Goal: Information Seeking & Learning: Learn about a topic

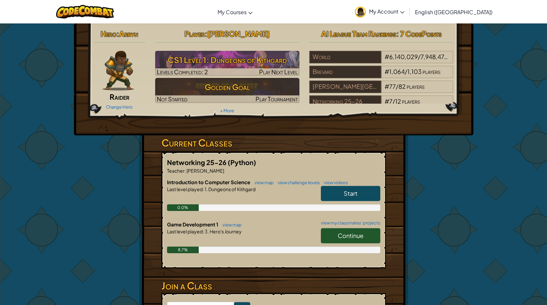
click at [326, 236] on link "Continue" at bounding box center [350, 235] width 59 height 15
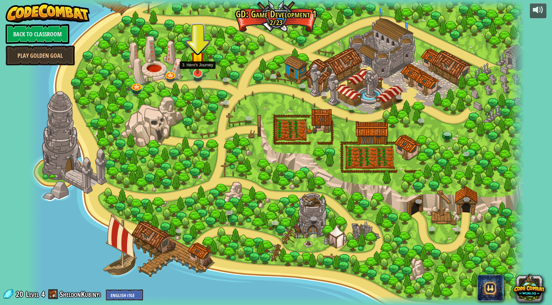
click at [198, 66] on img at bounding box center [198, 58] width 14 height 31
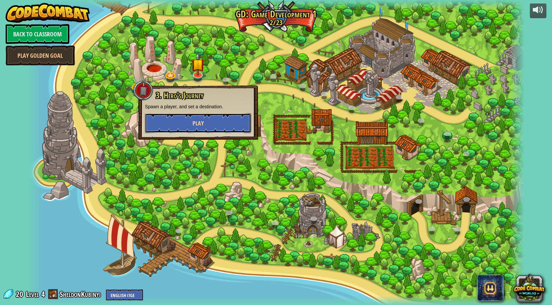
click at [200, 123] on span "Play" at bounding box center [197, 123] width 11 height 8
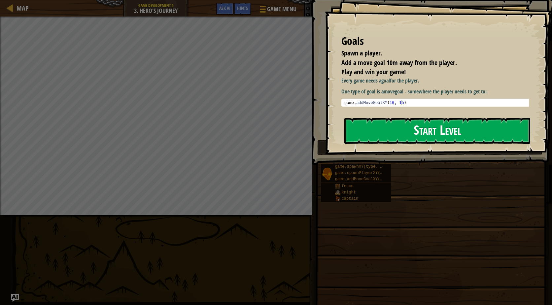
click at [432, 129] on button "Start Level" at bounding box center [437, 131] width 186 height 26
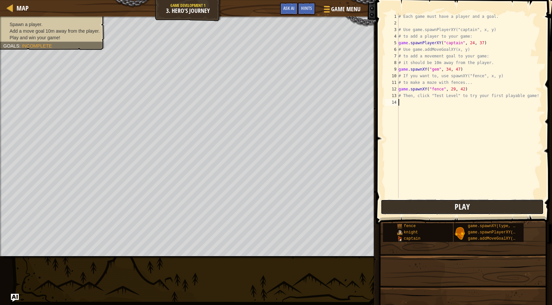
click at [501, 204] on button "Play" at bounding box center [461, 206] width 163 height 15
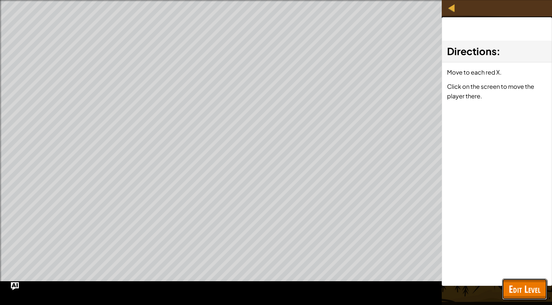
click at [530, 284] on span "Edit Level" at bounding box center [524, 289] width 32 height 14
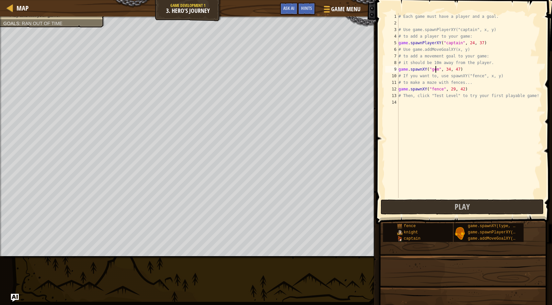
click at [435, 68] on div "# Each game must have a player and a goal. # Use game.spawnPlayerXY("captain", …" at bounding box center [469, 112] width 145 height 198
type textarea "game.spawnXY("", 34, 47)"
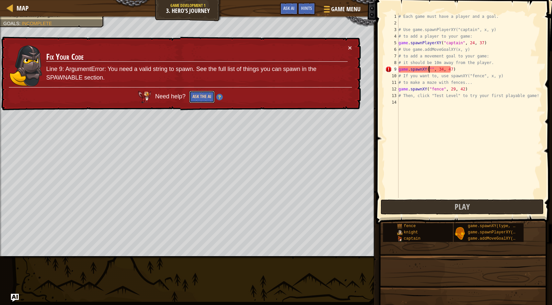
click at [198, 101] on button "Ask the AI" at bounding box center [201, 97] width 25 height 12
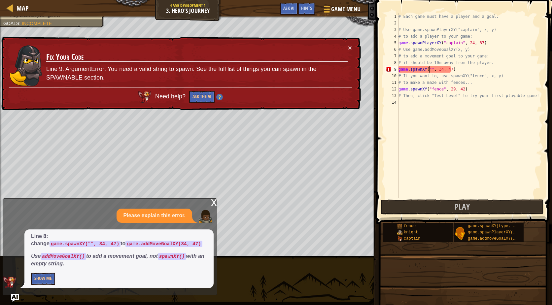
click at [46, 272] on div "Line 8: change game.spawnXY("", 34, 47) to game.addMoveGoalXY(34, 47) Use addMo…" at bounding box center [118, 258] width 189 height 59
click at [51, 278] on button "Show Me" at bounding box center [43, 279] width 24 height 12
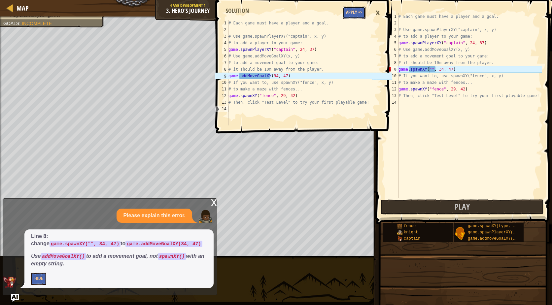
click at [356, 11] on button "Apply =>" at bounding box center [353, 13] width 23 height 12
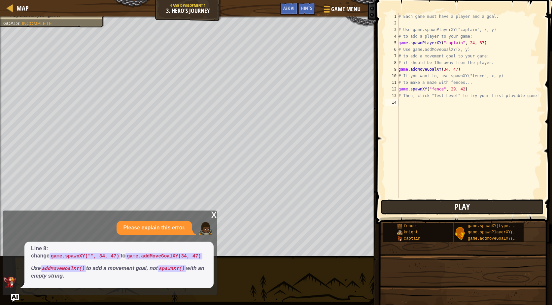
click at [491, 208] on button "Play" at bounding box center [461, 206] width 163 height 15
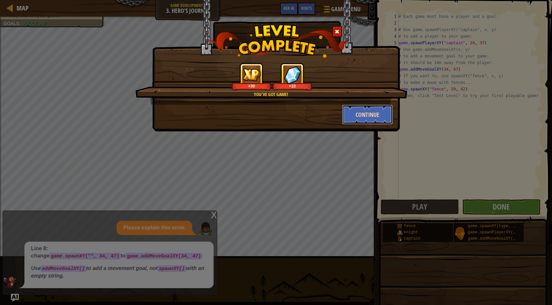
click at [364, 119] on button "Continue" at bounding box center [367, 115] width 51 height 20
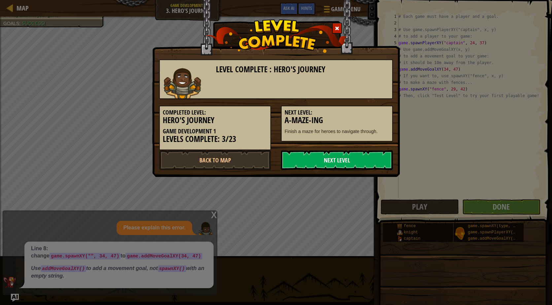
click at [348, 159] on link "Next Level" at bounding box center [337, 160] width 112 height 20
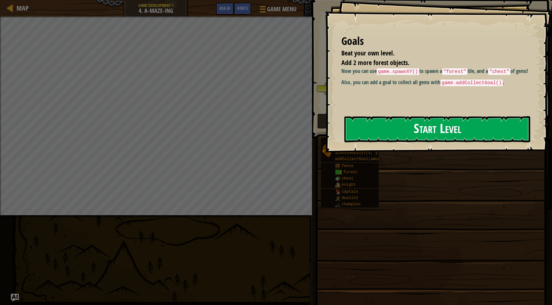
drag, startPoint x: 406, startPoint y: 121, endPoint x: 402, endPoint y: 122, distance: 4.0
click at [403, 122] on button "Start Level" at bounding box center [437, 129] width 186 height 26
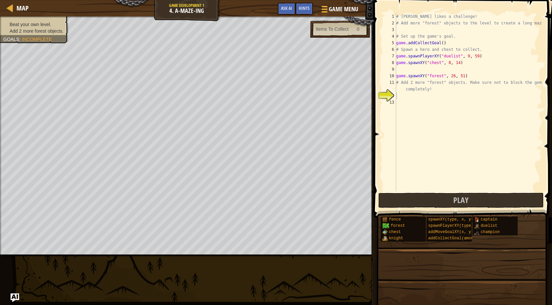
click at [14, 294] on img "Ask AI" at bounding box center [15, 297] width 9 height 9
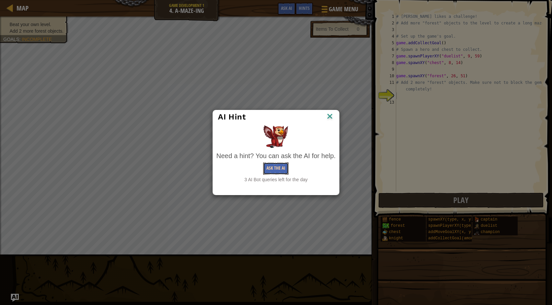
click at [278, 165] on button "Ask the AI" at bounding box center [275, 168] width 25 height 12
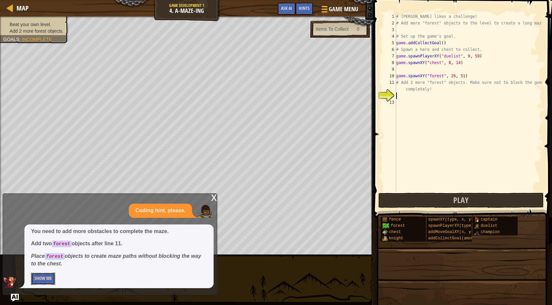
click at [37, 278] on button "Show Me" at bounding box center [43, 279] width 24 height 12
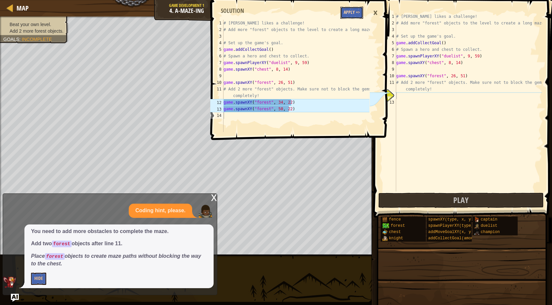
click at [351, 14] on button "Apply =>" at bounding box center [351, 13] width 23 height 12
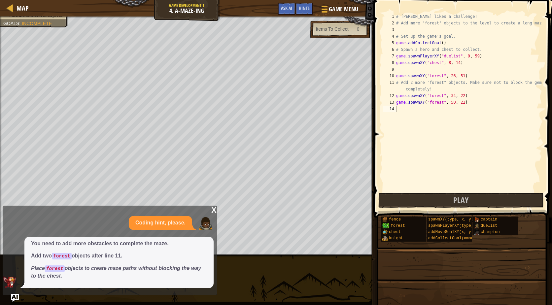
click at [213, 211] on div "x" at bounding box center [214, 209] width 6 height 7
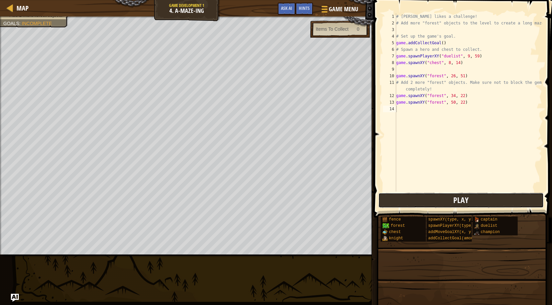
click at [457, 204] on span "Play" at bounding box center [460, 200] width 15 height 11
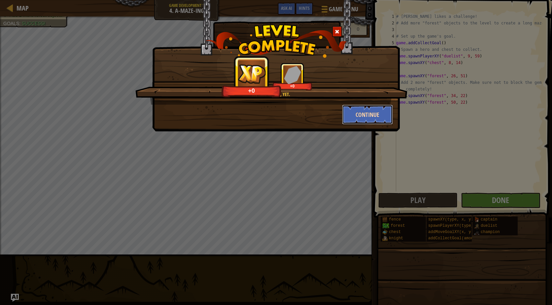
click at [372, 114] on button "Continue" at bounding box center [367, 115] width 51 height 20
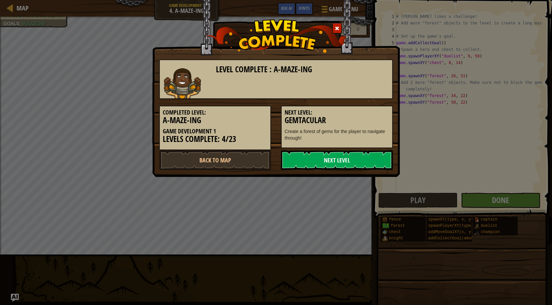
click at [337, 167] on link "Next Level" at bounding box center [337, 160] width 112 height 20
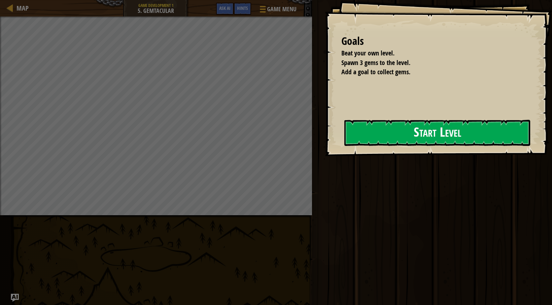
click at [360, 143] on button "Start Level" at bounding box center [437, 133] width 186 height 26
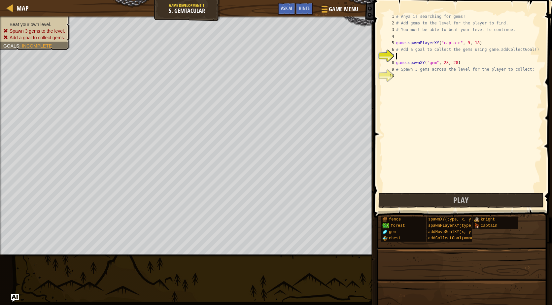
click at [404, 59] on div "# Anya is searching for gems! # Add gems to the level for the player to find. #…" at bounding box center [468, 108] width 147 height 191
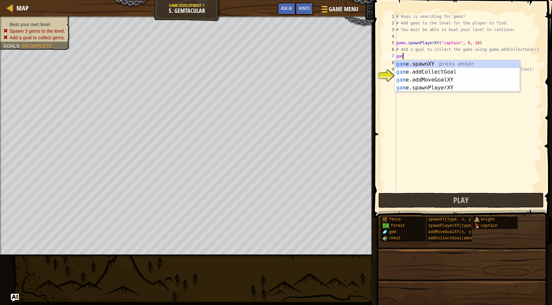
scroll to position [3, 0]
type textarea "game."
click at [427, 63] on div "game. addCollectGoal press enter game. spawnXY press enter game. addMoveGoalXY …" at bounding box center [457, 84] width 125 height 48
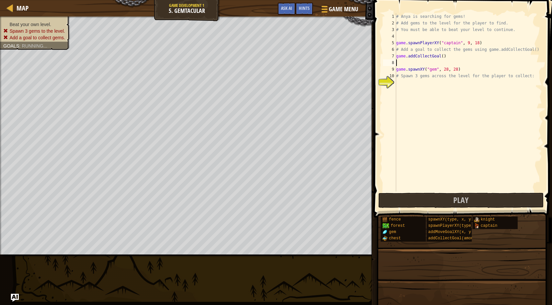
scroll to position [3, 0]
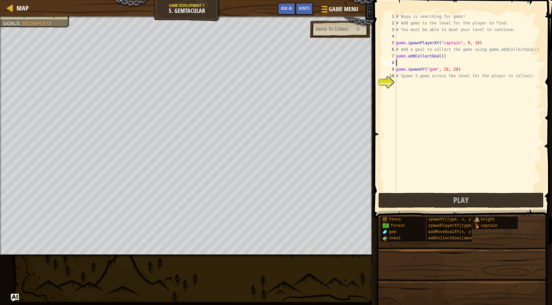
type textarea "game.addCollectGoal()"
click at [398, 75] on div "# Anya is searching for gems! # Add gems to the level for the player to find. #…" at bounding box center [468, 108] width 147 height 191
click at [440, 57] on div "# Anya is searching for gems! # Add gems to the level for the player to find. #…" at bounding box center [468, 108] width 147 height 191
click at [439, 54] on div "# Anya is searching for gems! # Add gems to the level for the player to find. #…" at bounding box center [468, 108] width 147 height 191
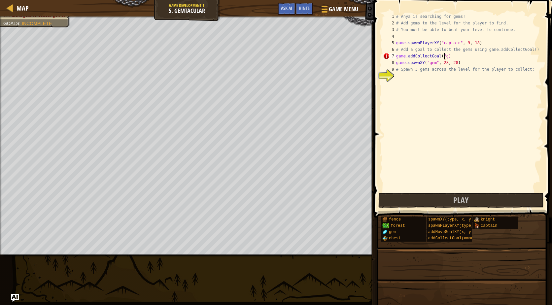
scroll to position [3, 4]
type textarea "game.addCollectGoal(3)"
click at [416, 86] on div "# Anya is searching for gems! # Add gems to the level for the player to find. #…" at bounding box center [468, 108] width 147 height 191
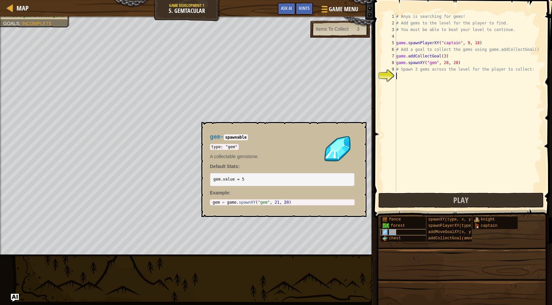
click at [417, 230] on div "gem" at bounding box center [407, 232] width 55 height 6
type textarea "gem = game.spawnXY("gem", 21, 20)"
drag, startPoint x: 286, startPoint y: 202, endPoint x: 212, endPoint y: 195, distance: 74.3
click at [212, 195] on div "gem - spawnable type: "gem" A collectable gemstone. Default Stats: gem.value = …" at bounding box center [282, 169] width 154 height 84
click at [410, 83] on div "# Anya is searching for gems! # Add gems to the level for the player to find. #…" at bounding box center [468, 108] width 147 height 191
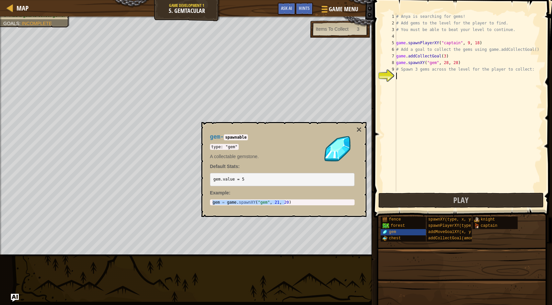
paste textarea "gem = game.spawnXY("gem", 21, 20)"
type textarea "gem = game.spawnXY("gem", 21, 20)"
click at [360, 130] on button "×" at bounding box center [358, 129] width 5 height 9
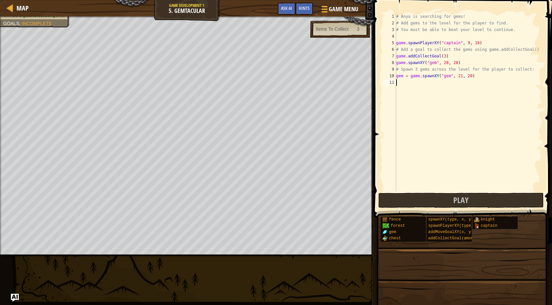
click at [412, 87] on div "# Anya is searching for gems! # Add gems to the level for the player to find. #…" at bounding box center [468, 108] width 147 height 191
paste textarea "gem = game.spawnXY("gem", 21, 20)"
click at [456, 84] on div "# Anya is searching for gems! # Add gems to the level for the player to find. #…" at bounding box center [468, 108] width 147 height 191
click at [457, 83] on div "# Anya is searching for gems! # Add gems to the level for the player to find. #…" at bounding box center [468, 108] width 147 height 191
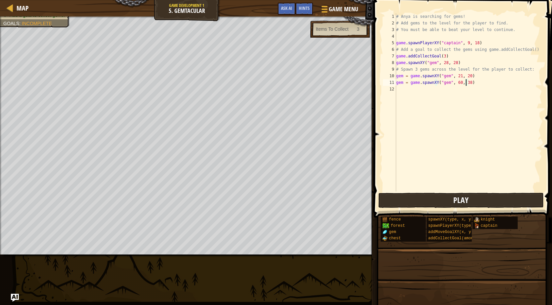
type textarea "gem = game.spawnXY("gem", 60, 38)"
click at [454, 198] on span "Play" at bounding box center [460, 200] width 15 height 11
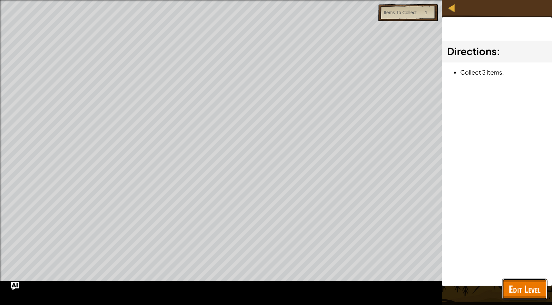
click at [506, 290] on button "Edit Level" at bounding box center [524, 288] width 45 height 21
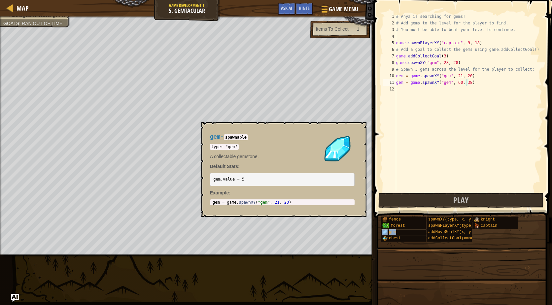
click at [418, 231] on div "gem" at bounding box center [407, 232] width 55 height 6
click at [457, 113] on div "# Anya is searching for gems! # Add gems to the level for the player to find. #…" at bounding box center [468, 108] width 147 height 191
click at [358, 128] on button "×" at bounding box center [358, 129] width 5 height 9
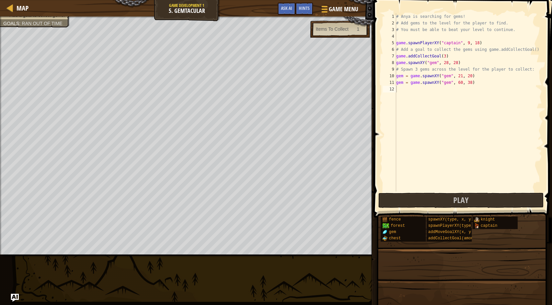
click at [403, 83] on div "# Anya is searching for gems! # Add gems to the level for the player to find. #…" at bounding box center [468, 108] width 147 height 191
drag, startPoint x: 407, startPoint y: 83, endPoint x: 396, endPoint y: 82, distance: 11.2
click at [396, 82] on div "gem = game.spawnXY("gem", 60, 38) 1 2 3 4 5 6 7 8 9 10 11 12 # Anya is searchin…" at bounding box center [461, 102] width 160 height 178
click at [409, 77] on div "# Anya is searching for gems! # Add gems to the level for the player to find. #…" at bounding box center [468, 108] width 147 height 191
click at [445, 199] on button "Play" at bounding box center [460, 200] width 165 height 15
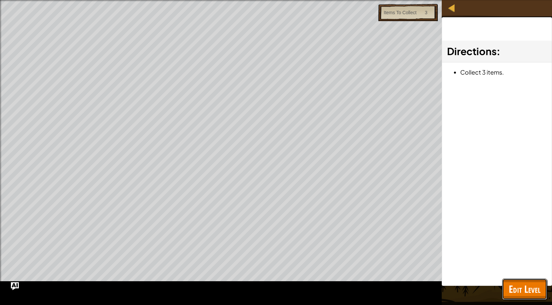
click at [527, 287] on span "Edit Level" at bounding box center [524, 289] width 32 height 14
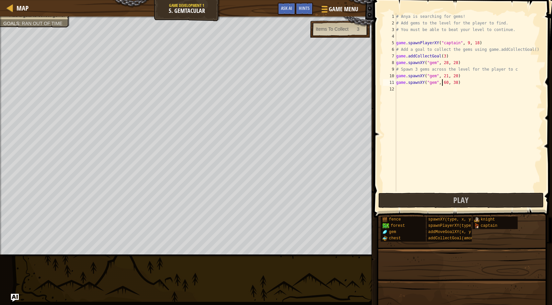
click at [442, 83] on div "# Anya is searching for gems! # Add gems to the level for the player to find. #…" at bounding box center [468, 108] width 147 height 191
click at [453, 82] on div "# Anya is searching for gems! # Add gems to the level for the player to find. #…" at bounding box center [468, 108] width 147 height 191
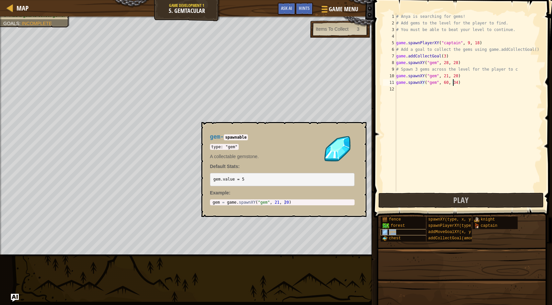
click at [408, 229] on div "gem" at bounding box center [407, 232] width 55 height 6
click at [443, 84] on div "# Anya is searching for gems! # Add gems to the level for the player to find. #…" at bounding box center [468, 108] width 147 height 191
click at [361, 129] on button "×" at bounding box center [358, 129] width 5 height 9
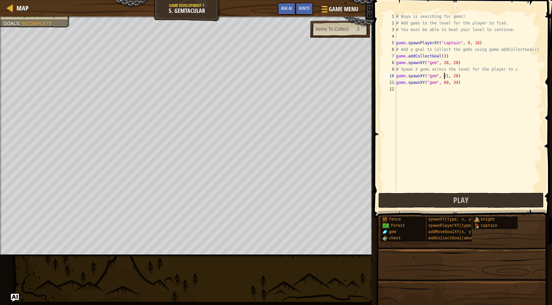
click at [443, 73] on div "# Anya is searching for gems! # Add gems to the level for the player to find. #…" at bounding box center [468, 108] width 147 height 191
type textarea "game.spawnXY("gem", 52, 45)"
click at [445, 200] on button "Play" at bounding box center [460, 200] width 165 height 15
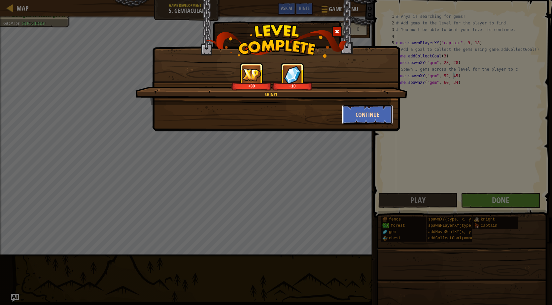
click at [388, 119] on button "Continue" at bounding box center [367, 115] width 51 height 20
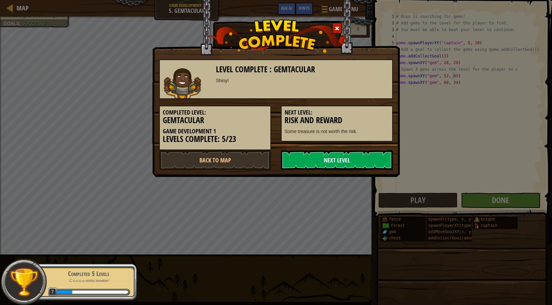
click at [357, 156] on link "Next Level" at bounding box center [337, 160] width 112 height 20
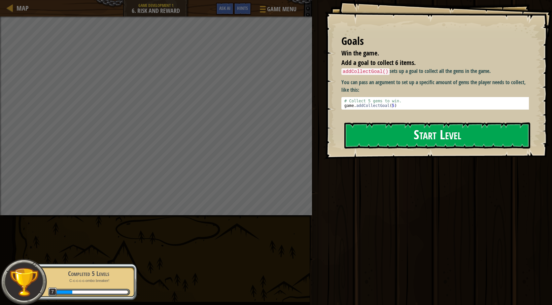
click at [369, 138] on button "Start Level" at bounding box center [437, 135] width 186 height 26
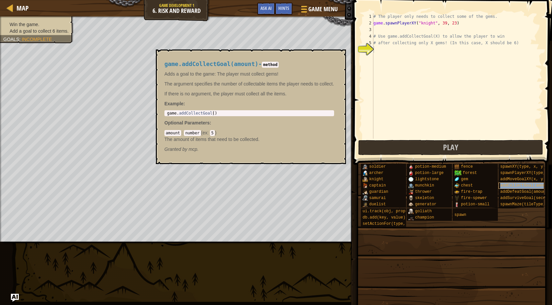
click at [510, 183] on div "addCollectGoal(amount)" at bounding box center [525, 185] width 55 height 6
type textarea "game.addCollectGoal()"
click at [208, 114] on div "game . addCollectGoal ( )" at bounding box center [249, 118] width 167 height 14
click at [209, 115] on div "game . addCollectGoal ( )" at bounding box center [249, 118] width 167 height 14
click at [207, 113] on div "game . addCollectGoal ( )" at bounding box center [249, 118] width 167 height 14
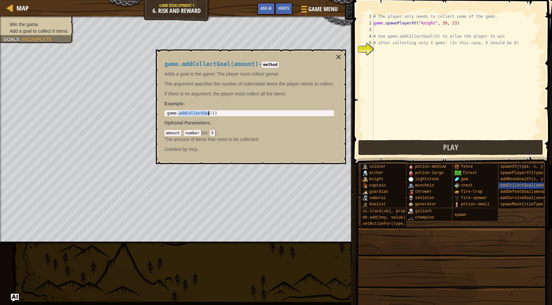
click at [207, 113] on div "game . addCollectGoal ( )" at bounding box center [249, 118] width 167 height 14
click at [438, 54] on div "# The player only needs to collect some of the gems. game . spawnPlayerXY ( "kn…" at bounding box center [457, 82] width 170 height 139
paste textarea "game.addCollectGoal()"
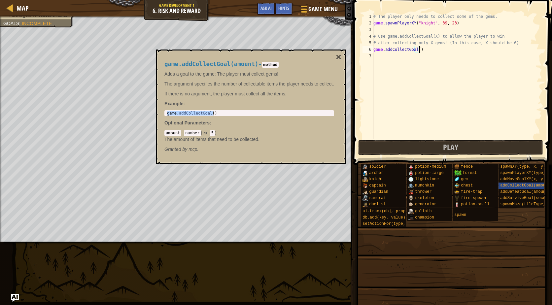
click at [417, 50] on div "# The player only needs to collect some of the gems. game . spawnPlayerXY ( "kn…" at bounding box center [457, 82] width 170 height 139
type textarea "game.addCollectGoal(6)"
click at [439, 150] on button "Play" at bounding box center [450, 147] width 185 height 15
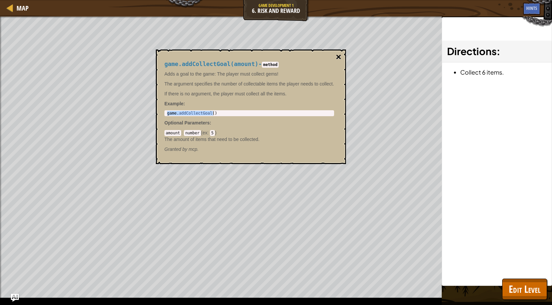
click at [336, 57] on button "×" at bounding box center [338, 56] width 5 height 9
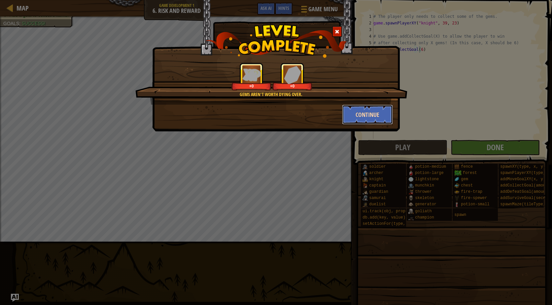
click at [356, 113] on button "Continue" at bounding box center [367, 115] width 51 height 20
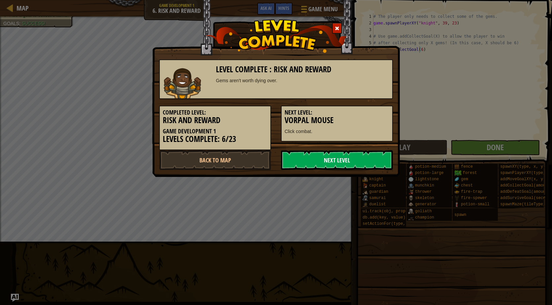
click at [333, 161] on link "Next Level" at bounding box center [337, 160] width 112 height 20
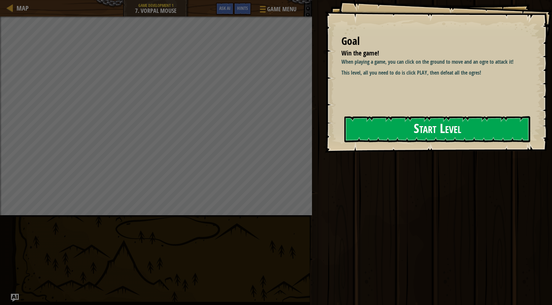
click at [434, 133] on button "Start Level" at bounding box center [437, 129] width 186 height 26
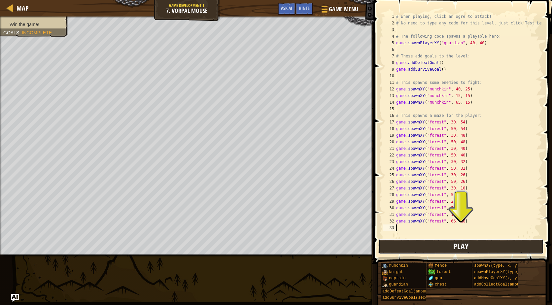
click at [412, 244] on button "Play" at bounding box center [460, 246] width 165 height 15
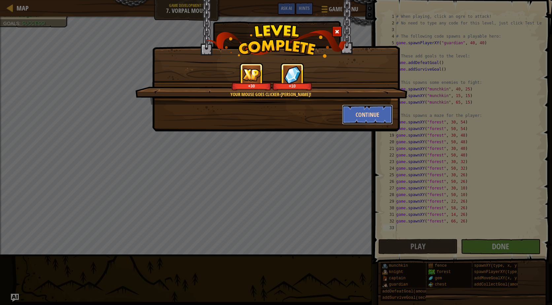
click at [354, 110] on button "Continue" at bounding box center [367, 115] width 51 height 20
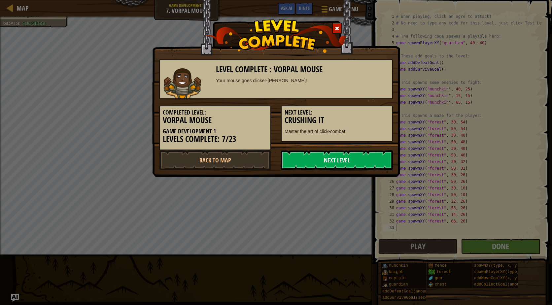
click at [331, 168] on link "Next Level" at bounding box center [337, 160] width 112 height 20
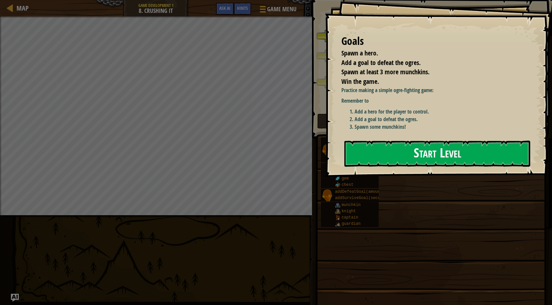
click at [436, 146] on button "Start Level" at bounding box center [437, 154] width 186 height 26
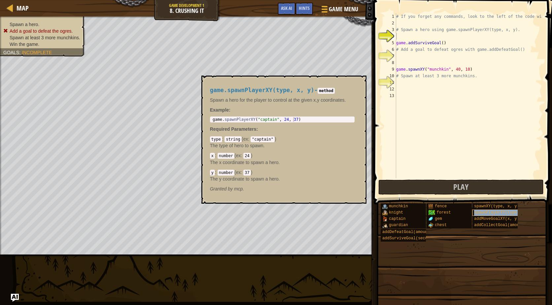
click at [483, 209] on div "spawnPlayerXY(type, x, y)" at bounding box center [499, 212] width 55 height 6
type textarea "game.spawnPlayerXY("captain", 24, 37)"
click at [241, 117] on div "game . spawnPlayerXY ( "captain" , 24 , 37 )" at bounding box center [282, 124] width 142 height 14
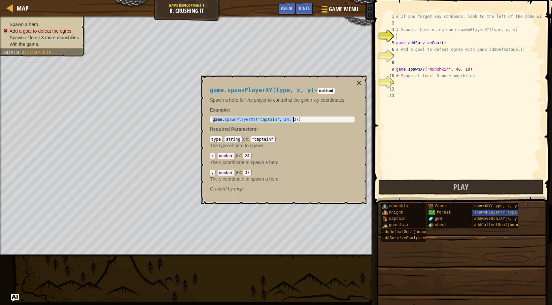
click at [409, 34] on div "# If you forget any commands, look to the left of the code window! # Spawn a he…" at bounding box center [468, 102] width 147 height 178
paste textarea "game.spawnPlayerXY("captain", 24, 37)"
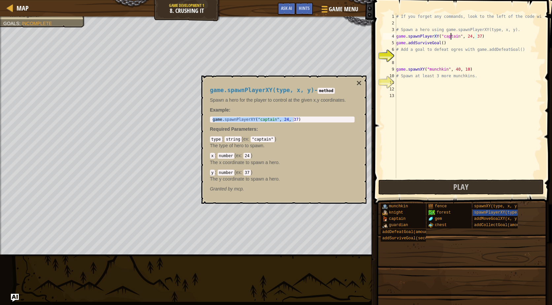
click at [451, 37] on div "# If you forget any commands, look to the left of the code window! # Spawn a he…" at bounding box center [468, 102] width 147 height 178
drag, startPoint x: 453, startPoint y: 36, endPoint x: 440, endPoint y: 38, distance: 13.7
click at [440, 38] on div "# If you forget any commands, look to the left of the code window! # Spawn a he…" at bounding box center [468, 102] width 147 height 178
type textarea "game.spawnPlayerXY("hero", 24, 37)"
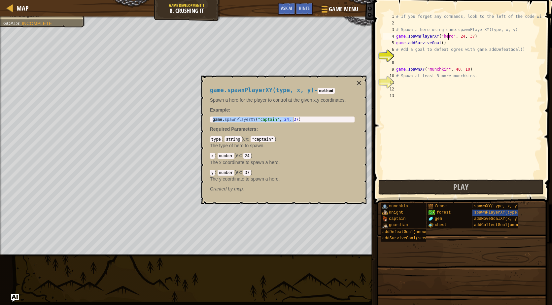
click at [406, 59] on div "# If you forget any commands, look to the left of the code window! # Spawn a he…" at bounding box center [468, 102] width 147 height 178
click at [356, 81] on button "×" at bounding box center [358, 83] width 5 height 9
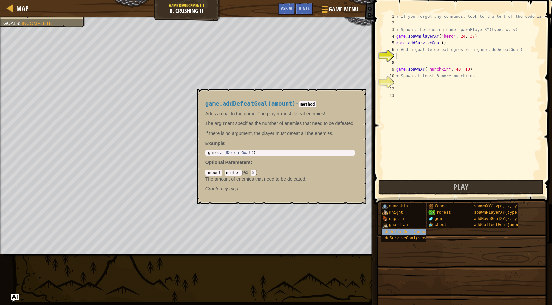
click at [420, 234] on span "addDefeatGoal(amount)" at bounding box center [407, 232] width 50 height 5
type textarea "game.addDefeatGoal()"
drag, startPoint x: 207, startPoint y: 152, endPoint x: 264, endPoint y: 153, distance: 57.4
click at [264, 153] on div "game . addDefeatGoal ( )" at bounding box center [280, 157] width 146 height 14
click at [403, 56] on div "# If you forget any commands, look to the left of the code window! # Spawn a he…" at bounding box center [468, 102] width 147 height 178
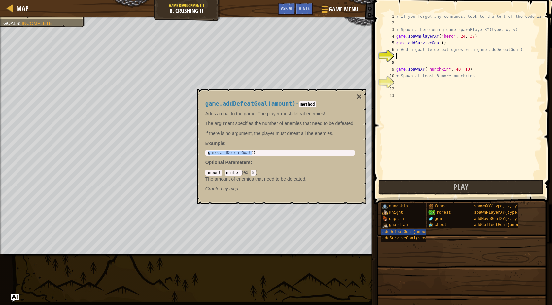
paste textarea "game.addDefeatGoal()"
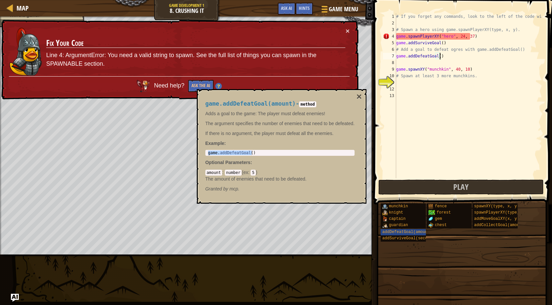
click at [435, 56] on div "# If you forget any commands, look to the left of the code window! # Spawn a he…" at bounding box center [468, 102] width 147 height 178
click at [458, 37] on div "# If you forget any commands, look to the left of the code window! # Spawn a he…" at bounding box center [468, 102] width 147 height 178
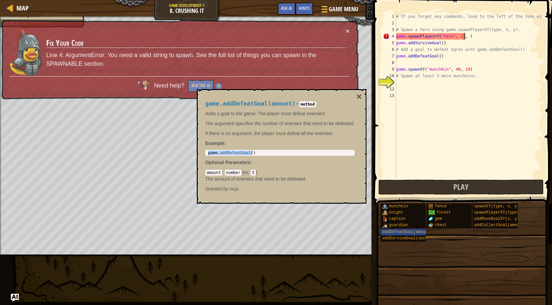
scroll to position [3, 6]
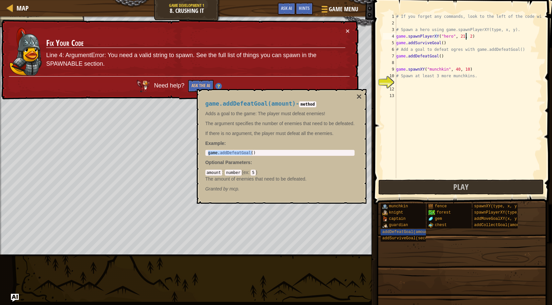
type textarea "game.spawnPlayerXY("hero", 21, 28)"
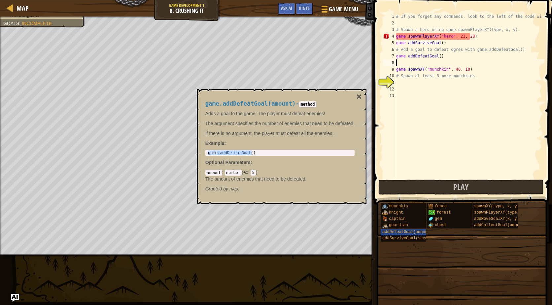
click at [446, 61] on div "# If you forget any commands, look to the left of the code window! # Spawn a he…" at bounding box center [468, 102] width 147 height 178
click at [443, 33] on div "# If you forget any commands, look to the left of the code window! # Spawn a he…" at bounding box center [468, 102] width 147 height 178
click at [446, 37] on div "# If you forget any commands, look to the left of the code window! # Spawn a he…" at bounding box center [468, 102] width 147 height 178
click at [398, 215] on div "knight" at bounding box center [407, 212] width 55 height 6
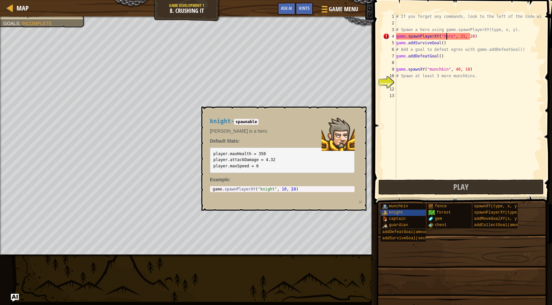
click at [446, 37] on div "# If you forget any commands, look to the left of the code window! # Spawn a he…" at bounding box center [468, 102] width 147 height 178
click at [448, 37] on div "# If you forget any commands, look to the left of the code window! # Spawn a he…" at bounding box center [468, 102] width 147 height 178
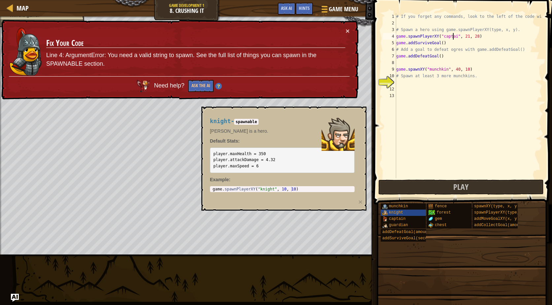
scroll to position [3, 5]
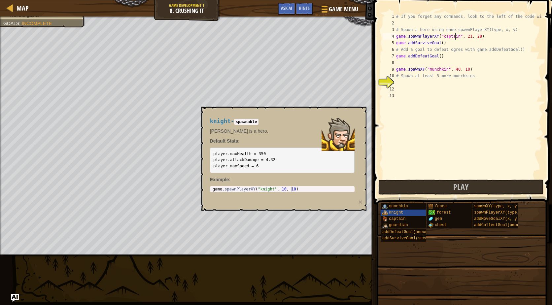
click at [438, 56] on div "# If you forget any commands, look to the left of the code window! # Spawn a he…" at bounding box center [468, 102] width 147 height 178
click at [407, 232] on span "addDefeatGoal(amount)" at bounding box center [407, 232] width 50 height 5
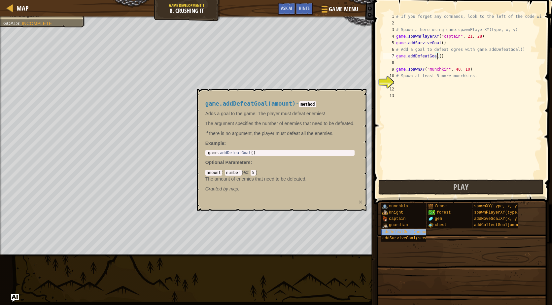
click at [412, 232] on span "addDefeatGoal(amount)" at bounding box center [407, 232] width 50 height 5
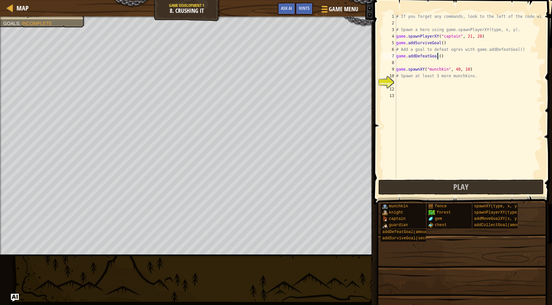
type textarea "game.addDefeatGoal(4)"
click at [428, 89] on div "# If you forget any commands, look to the left of the code window! # Spawn a he…" at bounding box center [468, 102] width 147 height 178
click at [414, 82] on div "# If you forget any commands, look to the left of the code window! # Spawn a he…" at bounding box center [468, 102] width 147 height 178
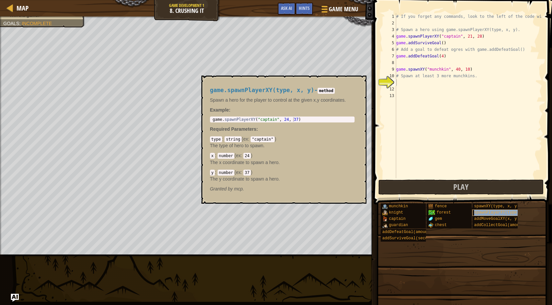
click at [499, 213] on span "spawnPlayerXY(type, x, y)" at bounding box center [503, 212] width 59 height 5
type textarea "game.spawnPlayerXY("captain", 24, 37)"
drag, startPoint x: 212, startPoint y: 119, endPoint x: 292, endPoint y: 118, distance: 79.8
click at [292, 118] on div "game . spawnPlayerXY ( "captain" , 24 , 37 )" at bounding box center [282, 124] width 142 height 14
click at [404, 82] on div "# If you forget any commands, look to the left of the code window! # Spawn a he…" at bounding box center [468, 102] width 147 height 178
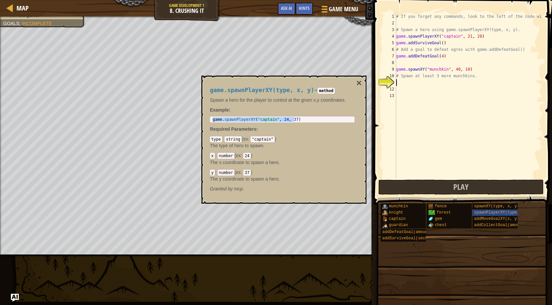
paste textarea "game.spawnPlayerXY("captain", 24, 37)"
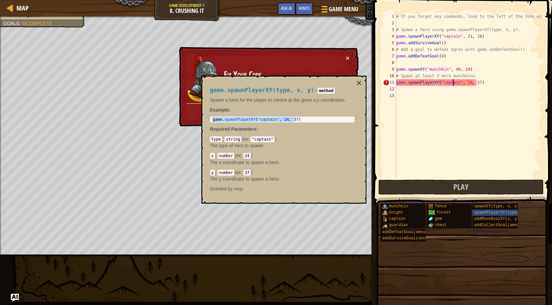
click at [451, 80] on div "# If you forget any commands, look to the left of the code window! # Spawn a he…" at bounding box center [468, 102] width 147 height 178
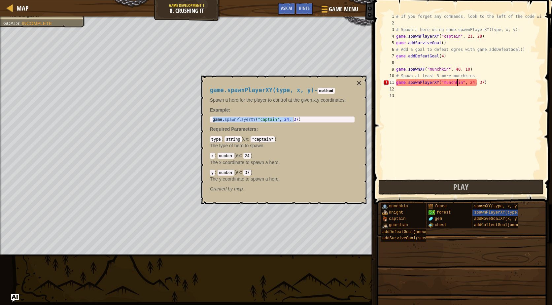
scroll to position [3, 5]
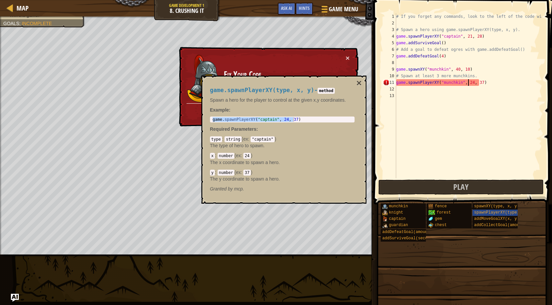
click at [468, 82] on div "# If you forget any commands, look to the left of the code window! # Spawn a he…" at bounding box center [468, 102] width 147 height 178
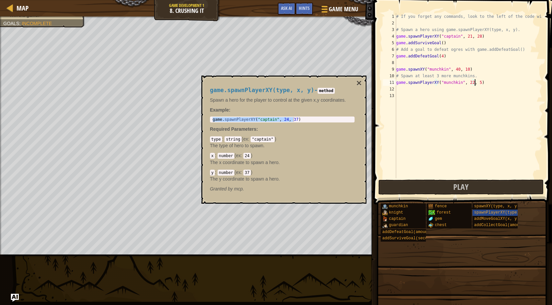
scroll to position [3, 6]
type textarea "game.spawnPlayerXY("munchkin", 22, 50)"
click at [448, 101] on div "# If you forget any commands, look to the left of the code window! # Spawn a he…" at bounding box center [468, 102] width 147 height 178
click at [416, 93] on div "# If you forget any commands, look to the left of the code window! # Spawn a he…" at bounding box center [468, 102] width 147 height 178
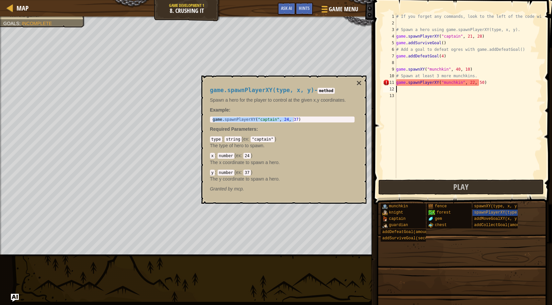
click at [410, 92] on div "# If you forget any commands, look to the left of the code window! # Spawn a he…" at bounding box center [468, 102] width 147 height 178
click at [358, 86] on button "×" at bounding box center [358, 83] width 5 height 9
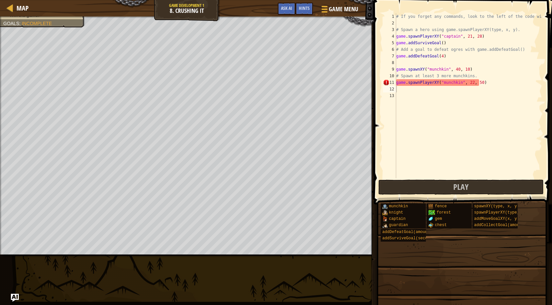
type textarea "# Spawn at least 3 more munchkins."
click at [488, 79] on div "# If you forget any commands, look to the left of the code window! # Spawn a he…" at bounding box center [468, 102] width 147 height 178
click at [461, 190] on span "Play" at bounding box center [460, 186] width 15 height 11
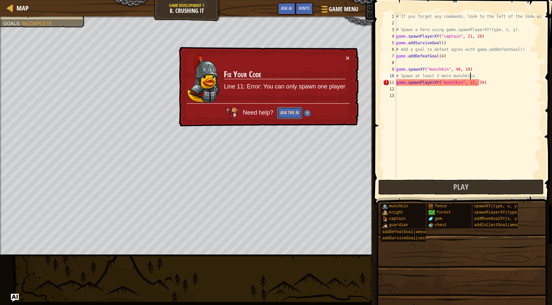
click at [289, 112] on button "Ask the AI" at bounding box center [289, 113] width 25 height 12
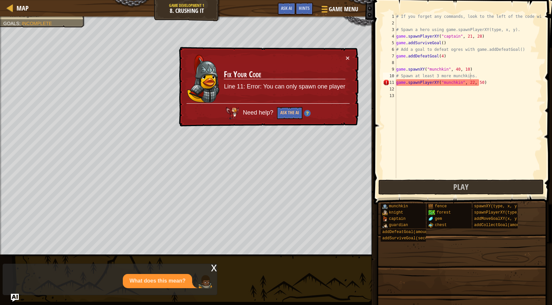
click at [151, 281] on p "What does this mean?" at bounding box center [157, 281] width 56 height 8
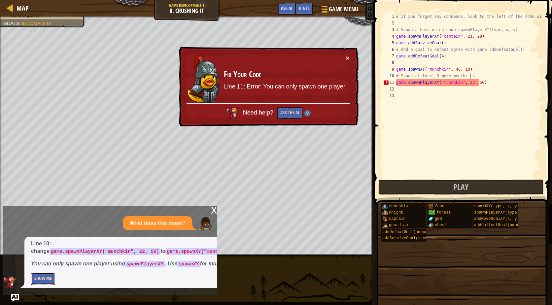
click at [54, 275] on button "Show Me" at bounding box center [43, 279] width 24 height 12
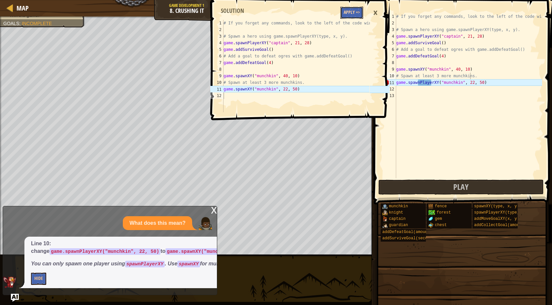
click at [355, 8] on button "Apply =>" at bounding box center [351, 13] width 23 height 12
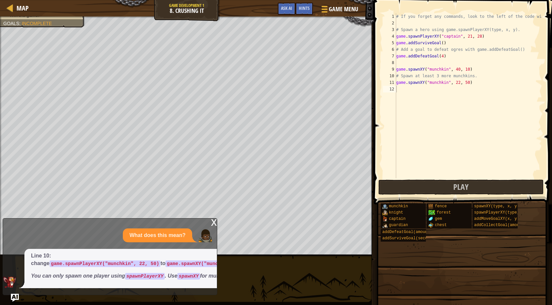
click at [215, 218] on div "x" at bounding box center [214, 221] width 6 height 7
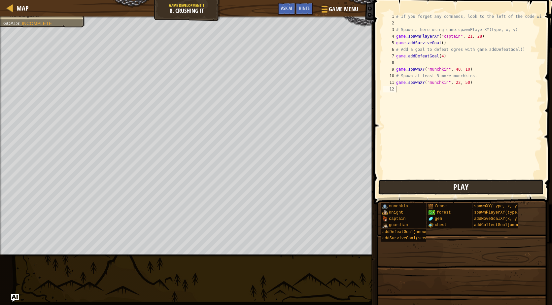
click at [479, 185] on button "Play" at bounding box center [460, 186] width 165 height 15
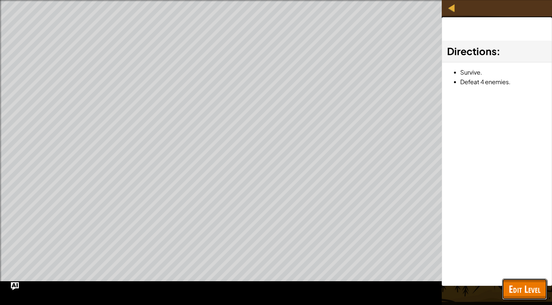
click at [527, 287] on span "Edit Level" at bounding box center [524, 289] width 32 height 14
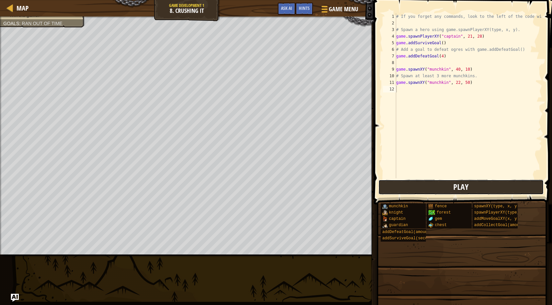
click at [410, 186] on button "Play" at bounding box center [460, 186] width 165 height 15
